Goal: Information Seeking & Learning: Learn about a topic

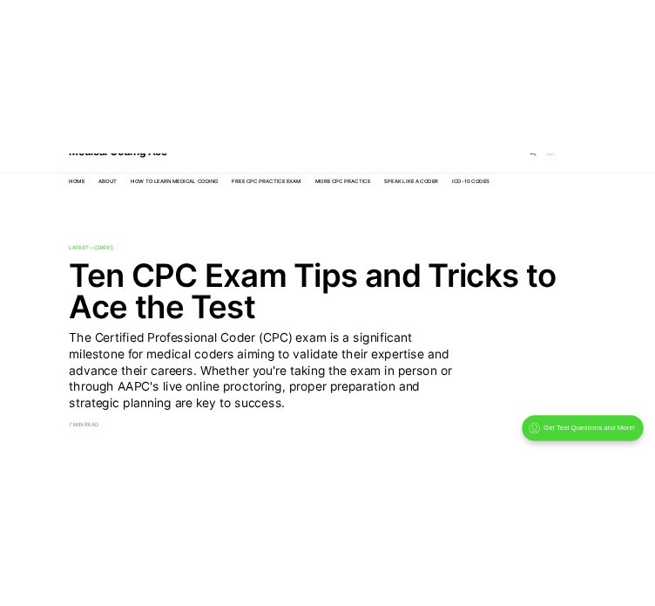
scroll to position [78, 0]
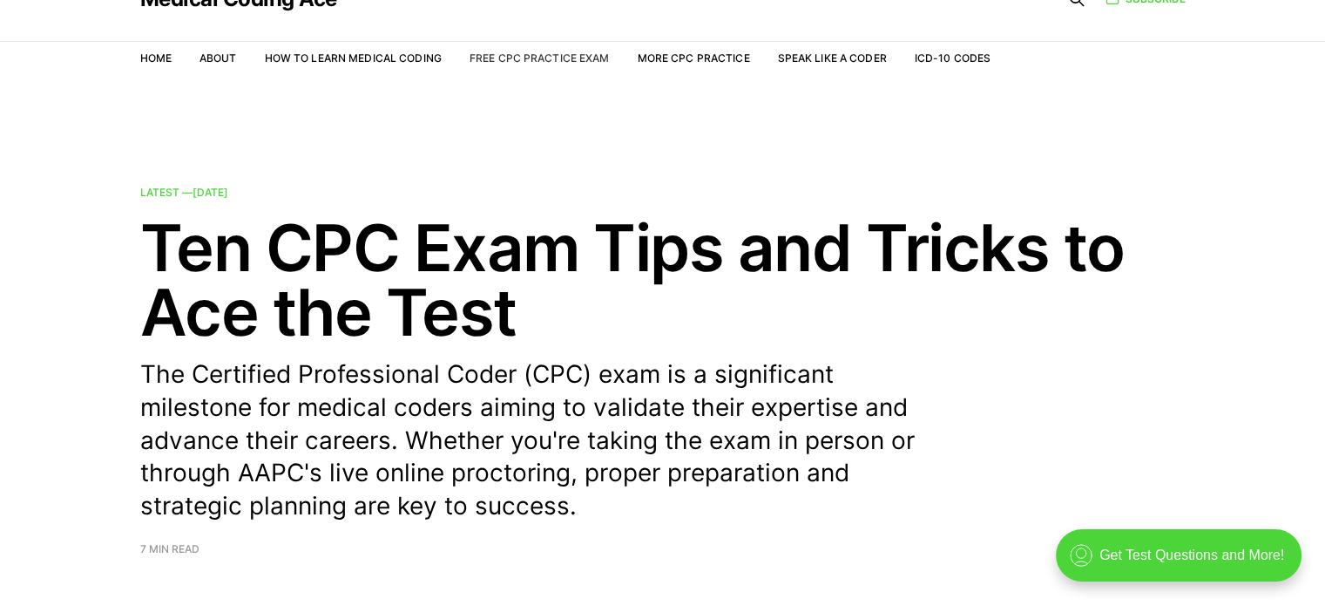
click at [546, 58] on link "Free CPC Practice Exam" at bounding box center [540, 57] width 140 height 13
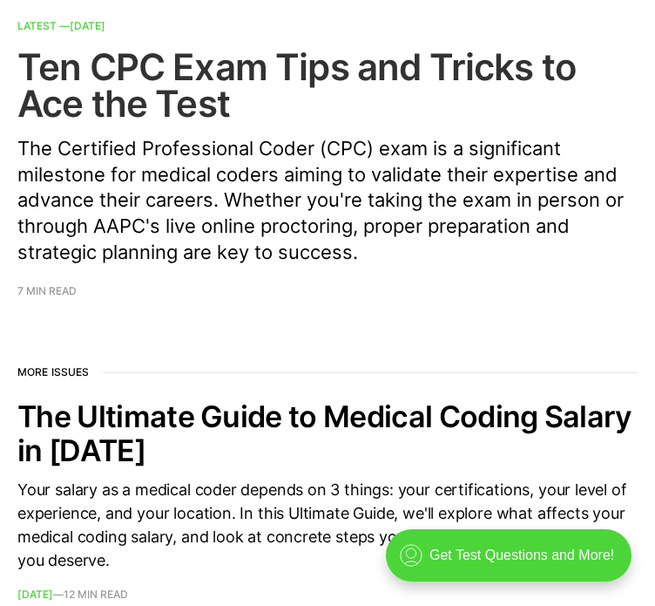
scroll to position [0, 0]
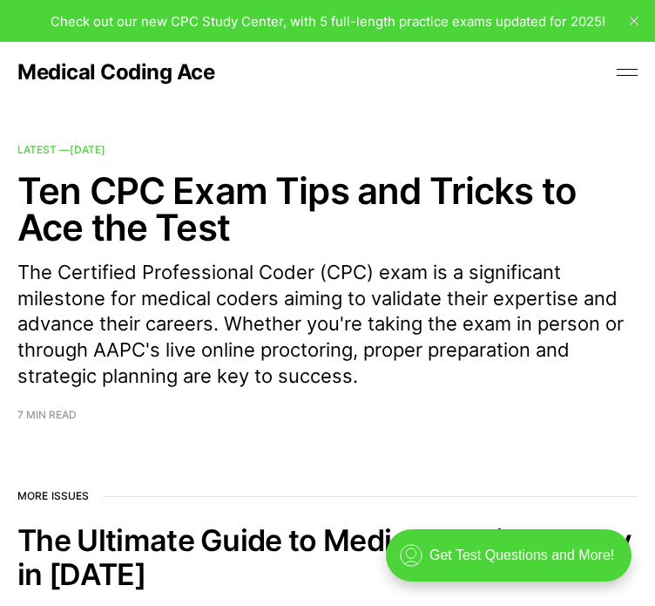
click at [614, 83] on button at bounding box center [627, 72] width 26 height 26
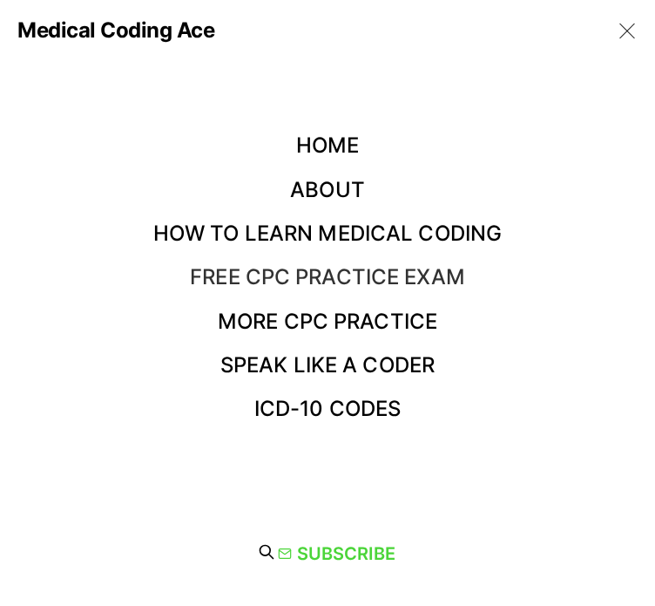
click at [391, 273] on link "Free CPC Practice Exam" at bounding box center [327, 276] width 275 height 25
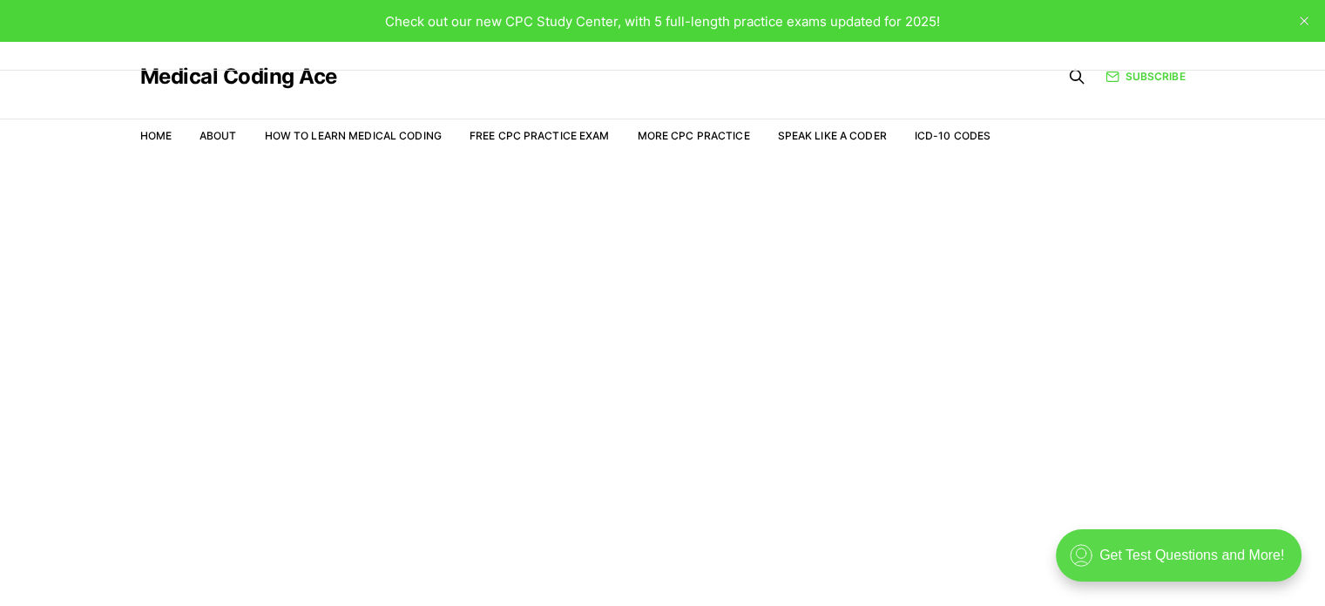
click at [1118, 558] on div ".cls-1{fill:none;stroke:currentColor;stroke-linecap:round;stroke-linejoin:round…" at bounding box center [1179, 555] width 246 height 52
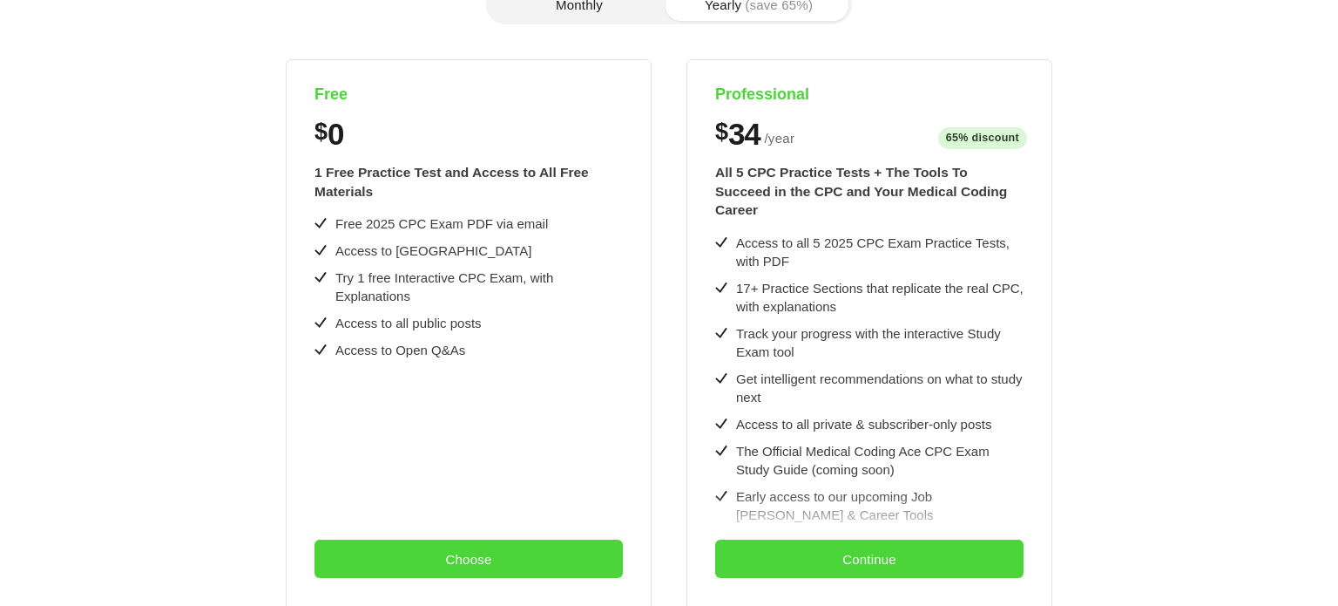
scroll to position [345, 0]
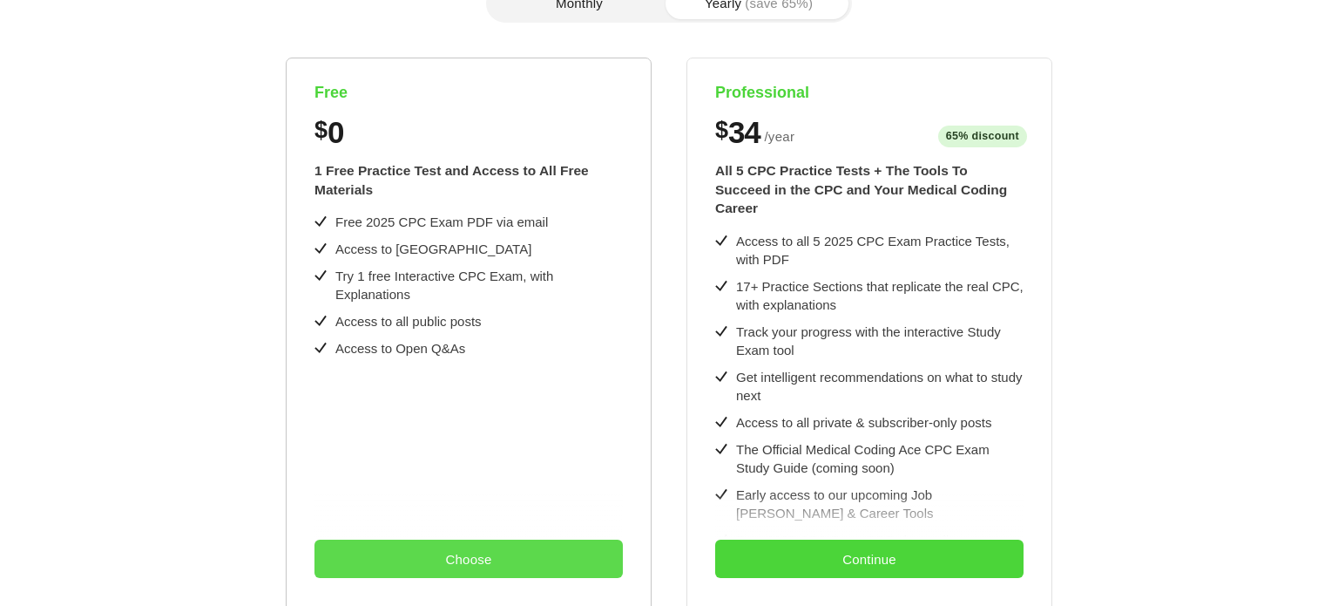
click at [450, 553] on button "Choose" at bounding box center [469, 558] width 308 height 38
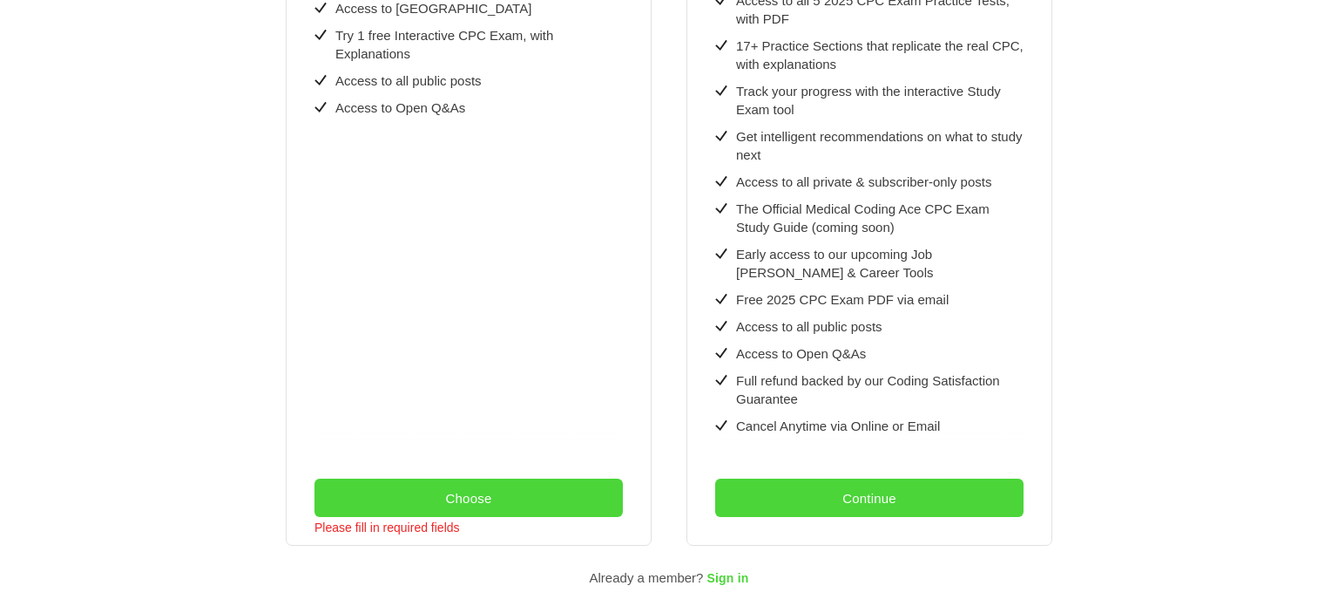
scroll to position [587, 0]
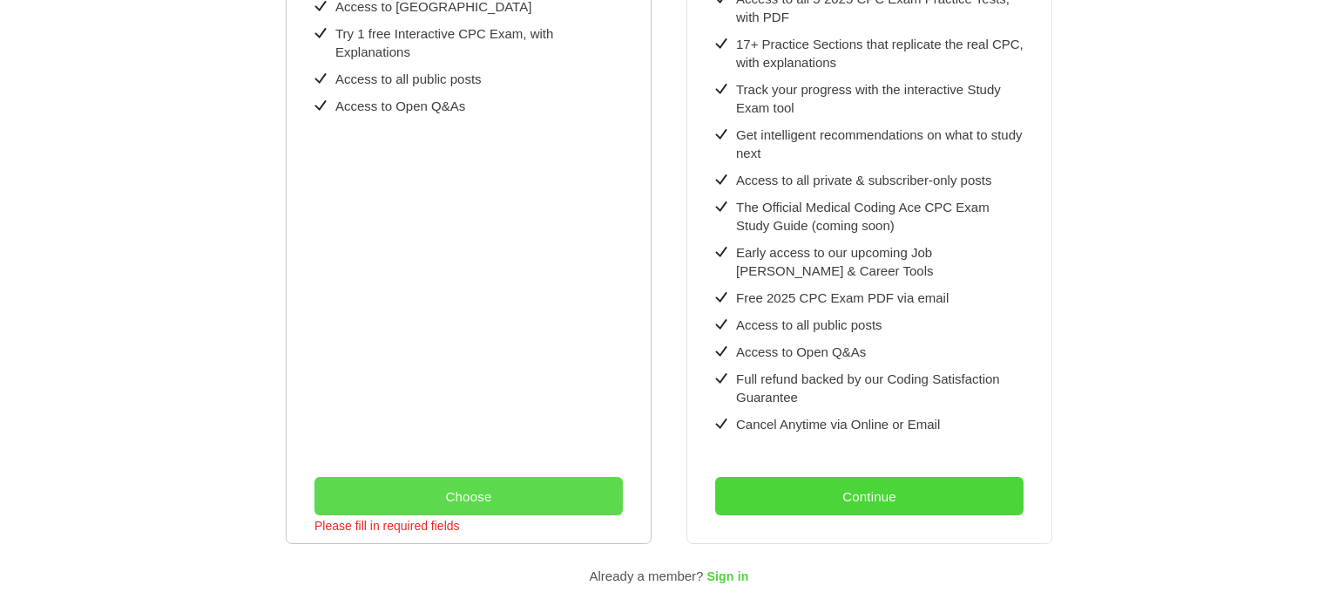
click at [472, 477] on button "Choose" at bounding box center [469, 496] width 308 height 38
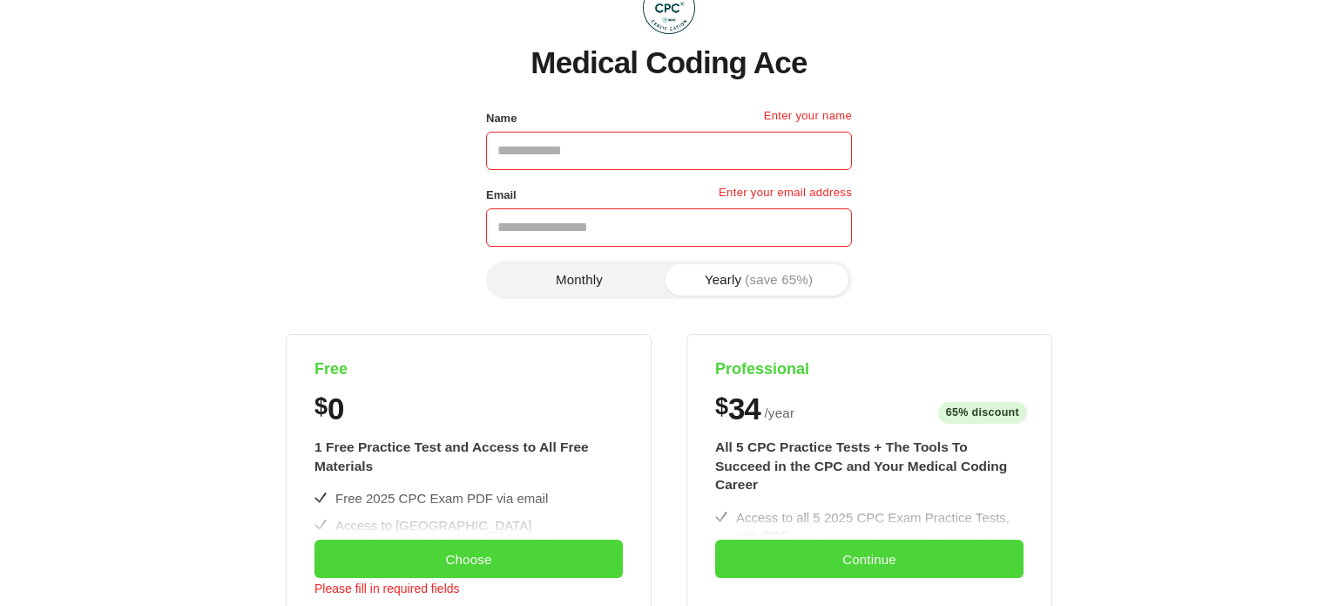
scroll to position [68, 0]
click at [599, 154] on input "Name" at bounding box center [669, 151] width 366 height 38
type input "**********"
click at [595, 284] on button "Monthly" at bounding box center [580, 280] width 180 height 31
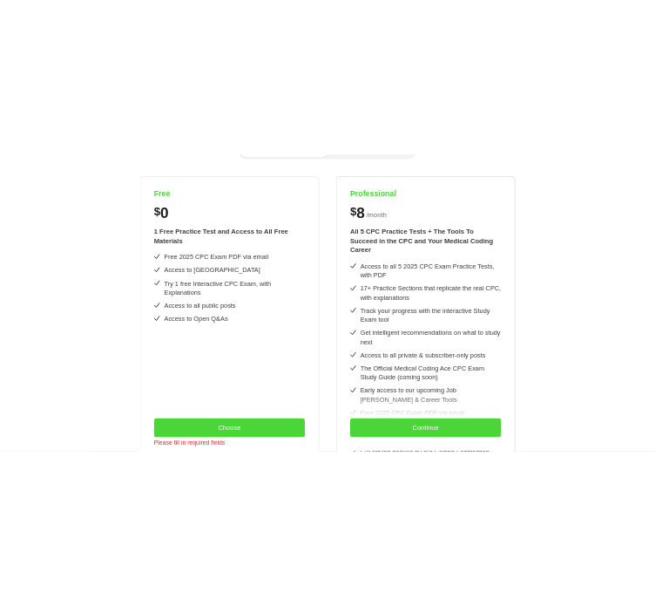
scroll to position [0, 0]
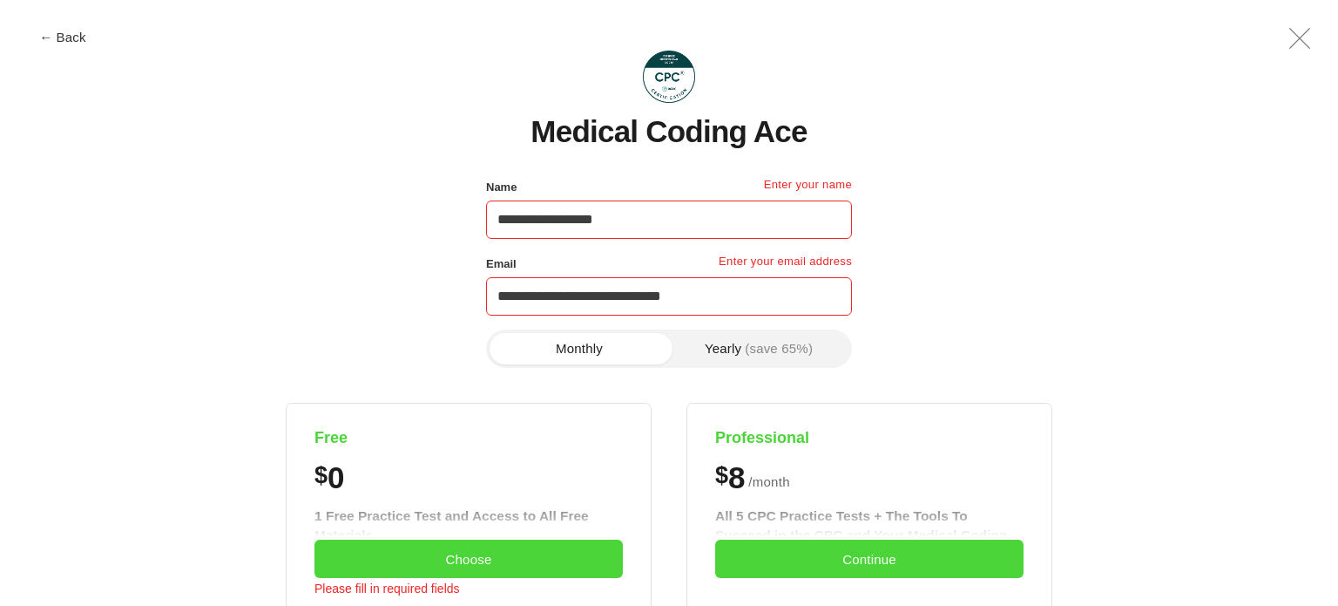
click at [1300, 41] on icon ".a{fill:none;stroke:currentColor;stroke-linecap:round;stroke-linejoin:round;str…" at bounding box center [1300, 38] width 42 height 42
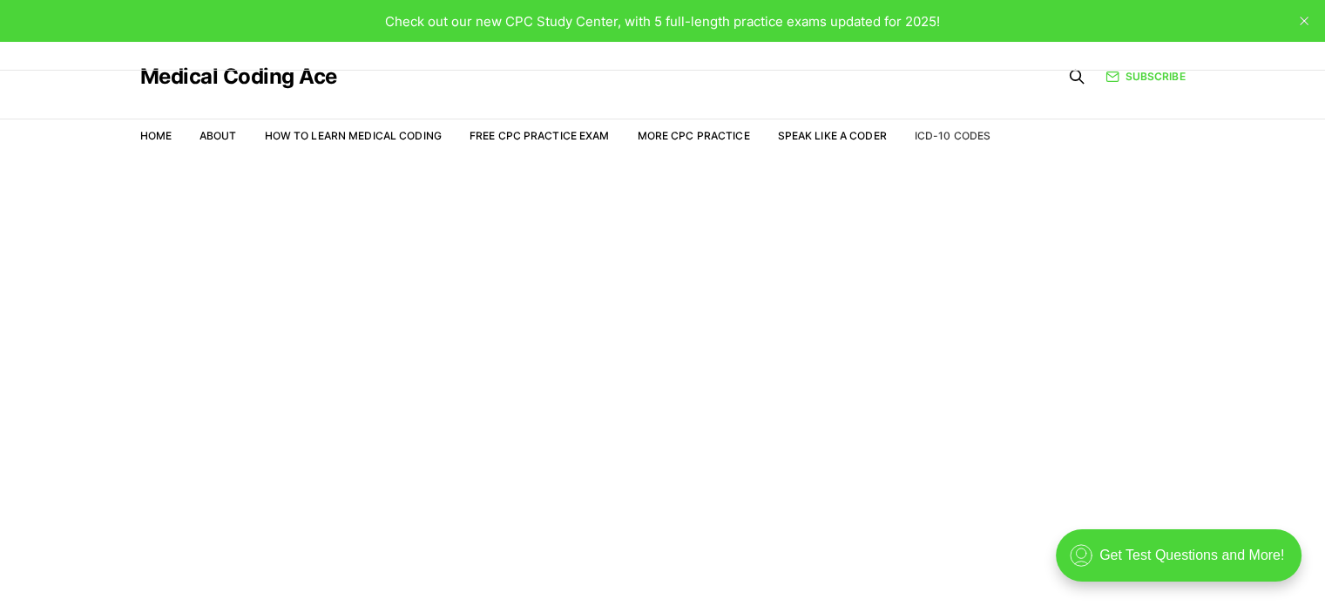
click at [948, 139] on link "ICD-10 Codes" at bounding box center [953, 135] width 76 height 13
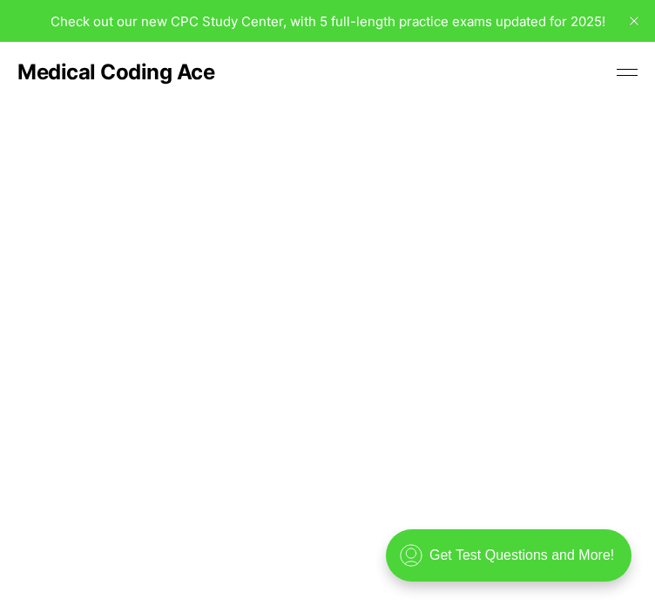
click at [630, 22] on icon "close" at bounding box center [634, 21] width 9 height 9
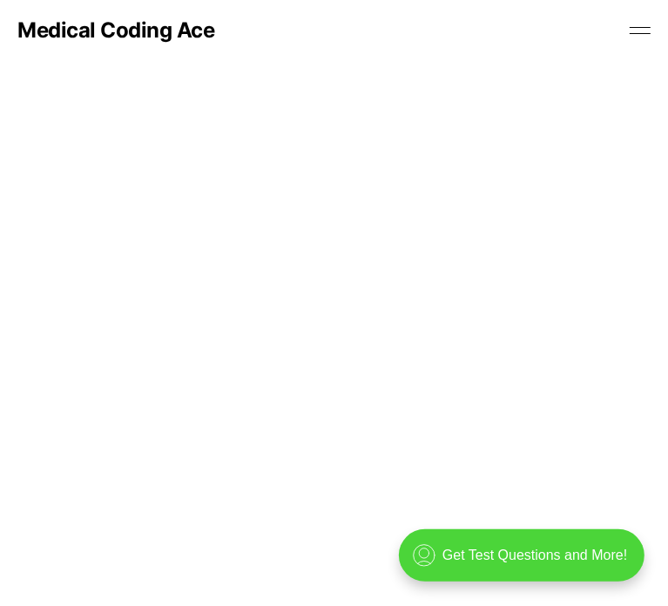
click at [627, 44] on button at bounding box center [640, 30] width 26 height 26
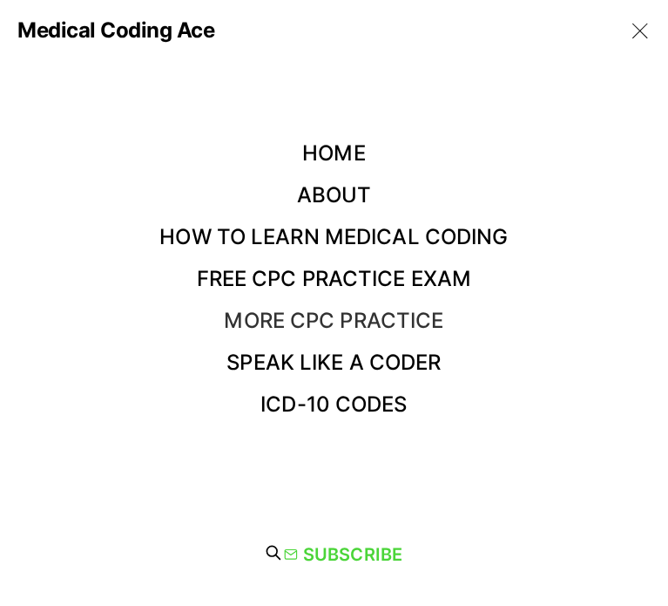
click at [307, 315] on link "More CPC Practice" at bounding box center [334, 320] width 220 height 25
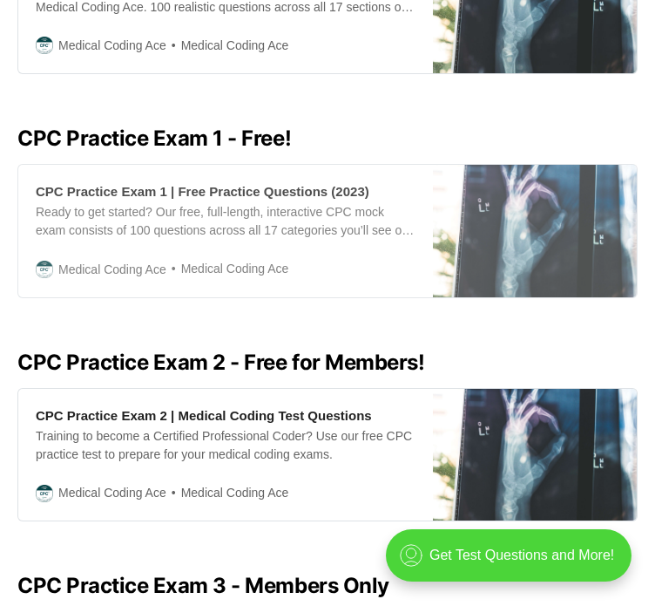
scroll to position [455, 0]
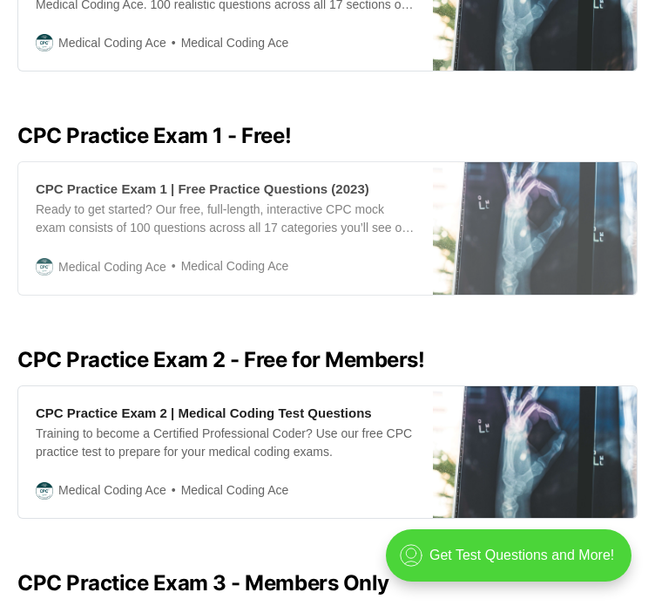
click at [235, 198] on div "CPC Practice Exam 1 | Free Practice Questions (2023)" at bounding box center [203, 189] width 334 height 18
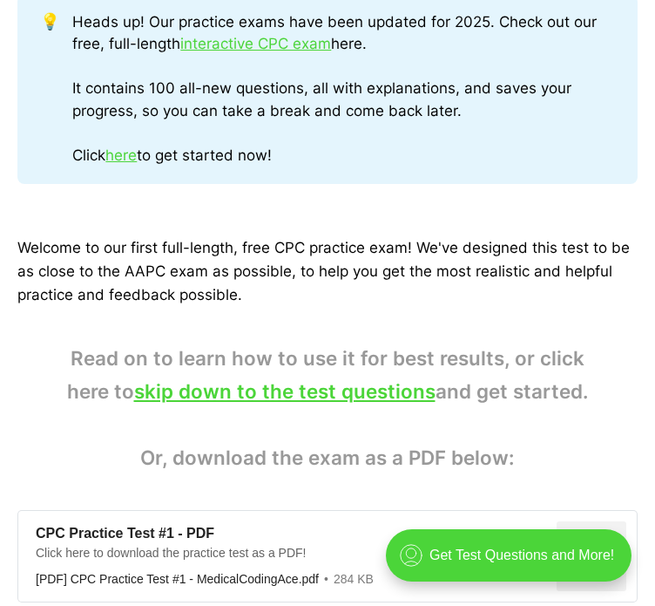
scroll to position [568, 0]
click at [290, 52] on link "interactive CPC exam" at bounding box center [255, 43] width 151 height 17
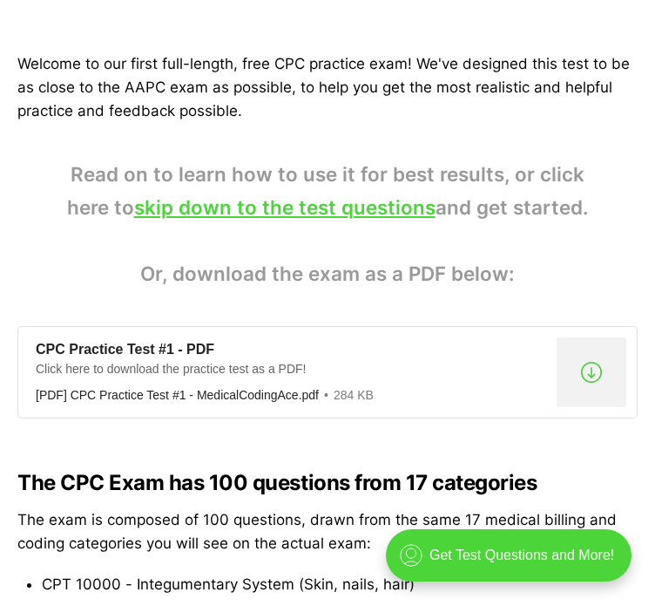
scroll to position [753, 0]
